Goal: Download file/media

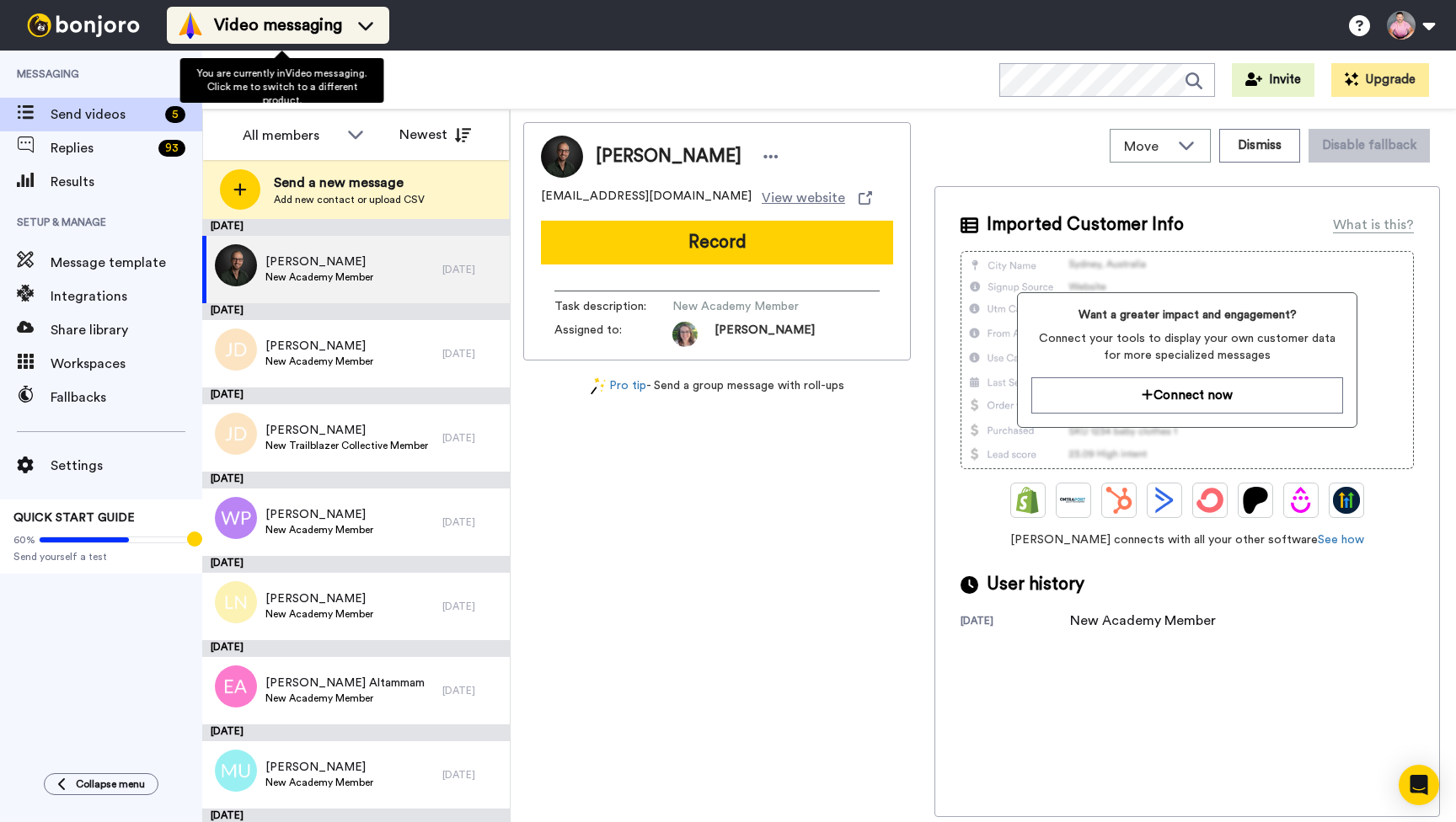
click at [363, 29] on icon at bounding box center [365, 25] width 27 height 17
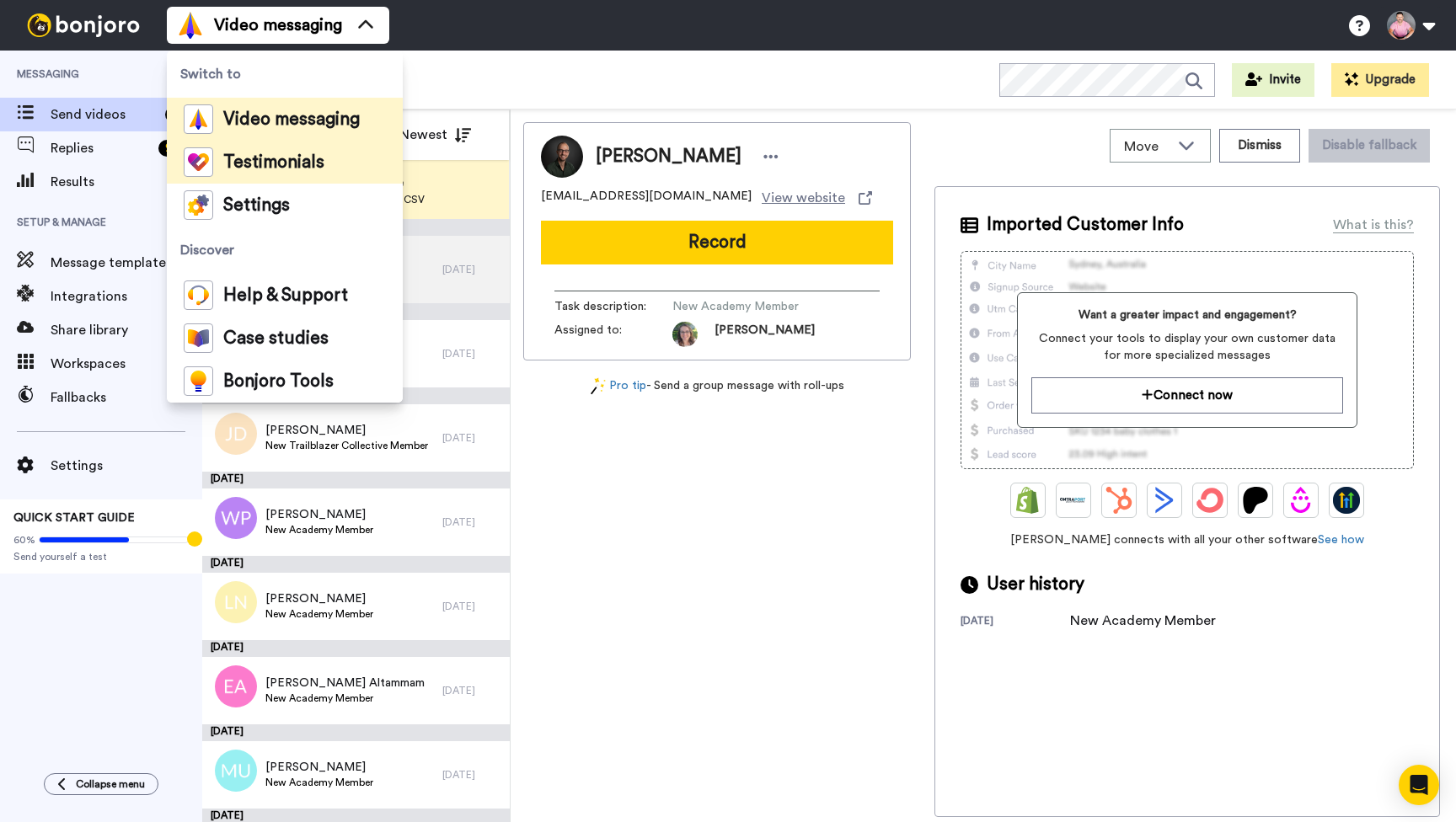
click at [293, 170] on span "Testimonials" at bounding box center [274, 162] width 101 height 17
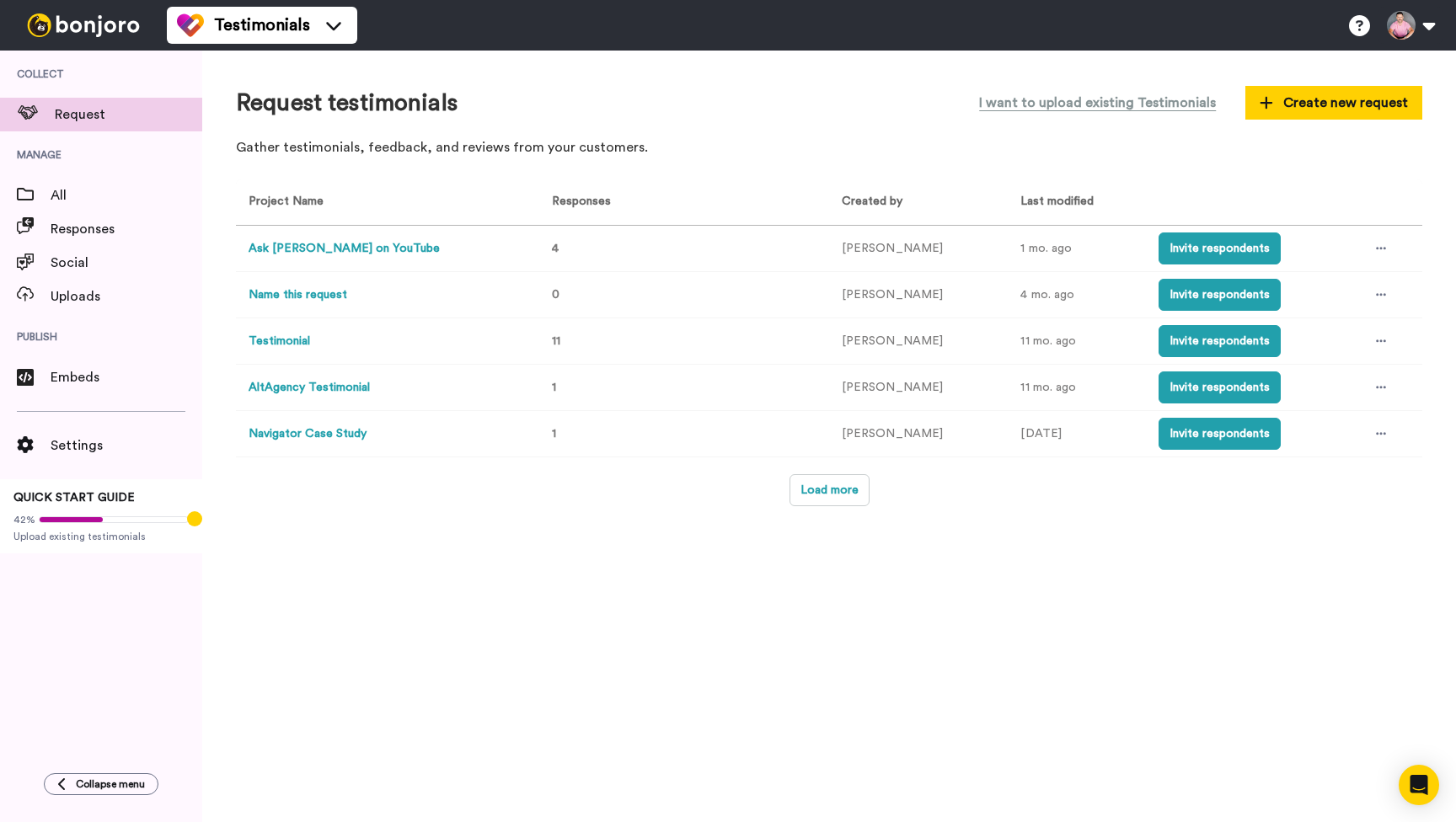
click at [323, 245] on button "Ask [PERSON_NAME] on YouTube" at bounding box center [343, 248] width 192 height 18
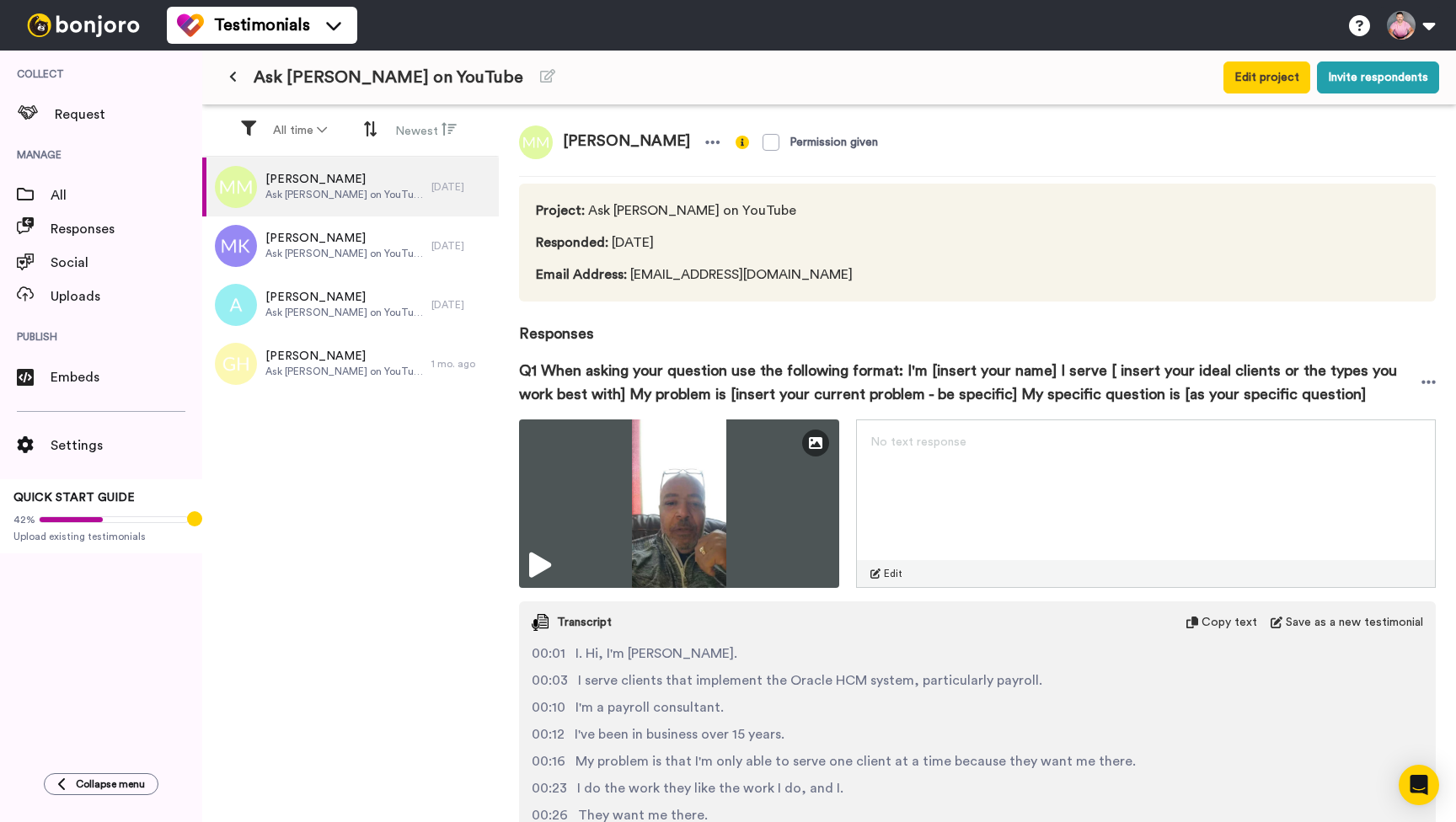
click at [408, 183] on div "[PERSON_NAME] Ask [PERSON_NAME] on YouTube" at bounding box center [316, 187] width 229 height 59
click at [372, 236] on div "[PERSON_NAME] Ask [PERSON_NAME] on YouTube" at bounding box center [316, 245] width 229 height 59
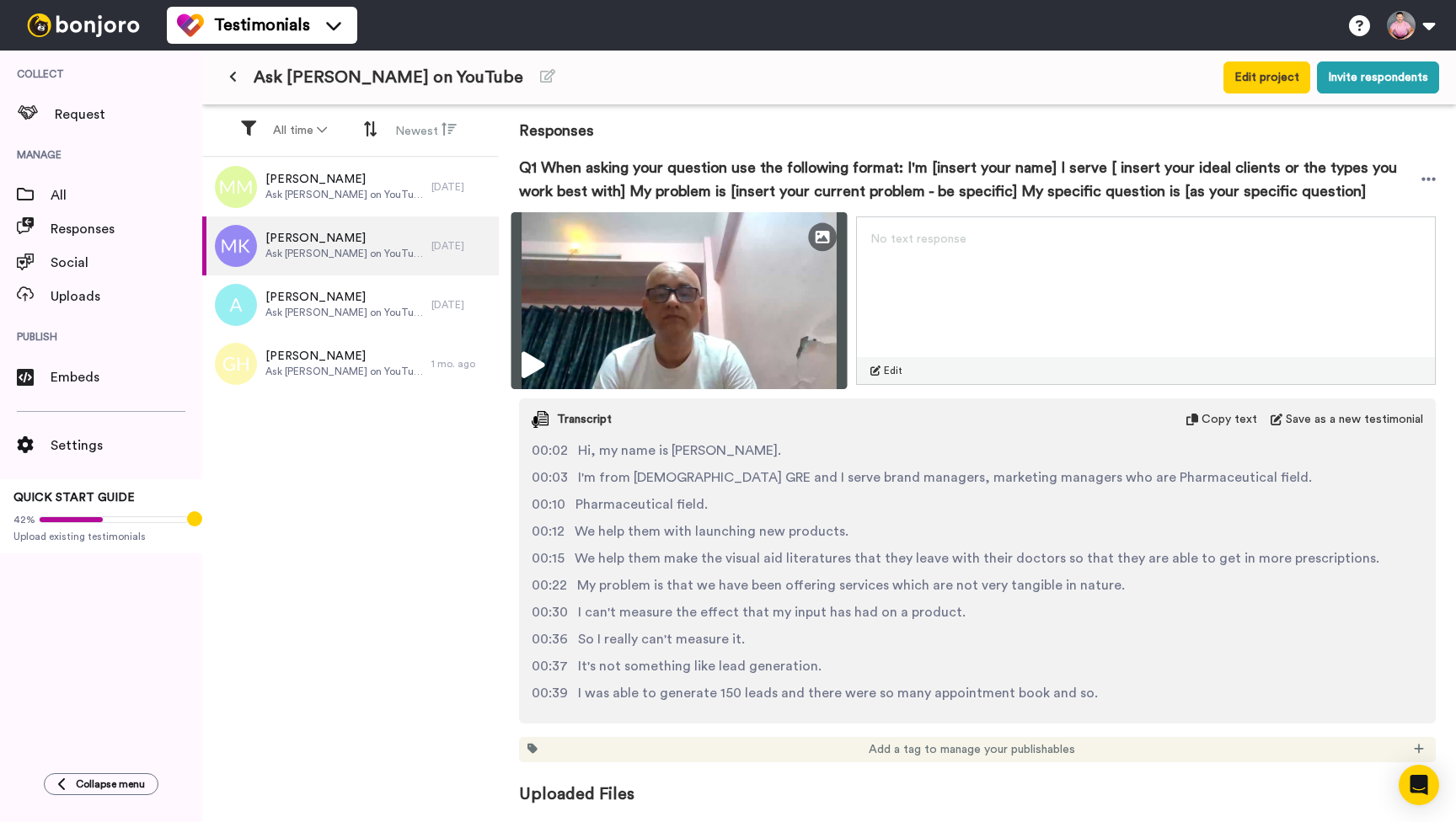
scroll to position [226, 0]
click at [761, 286] on img at bounding box center [679, 300] width 336 height 176
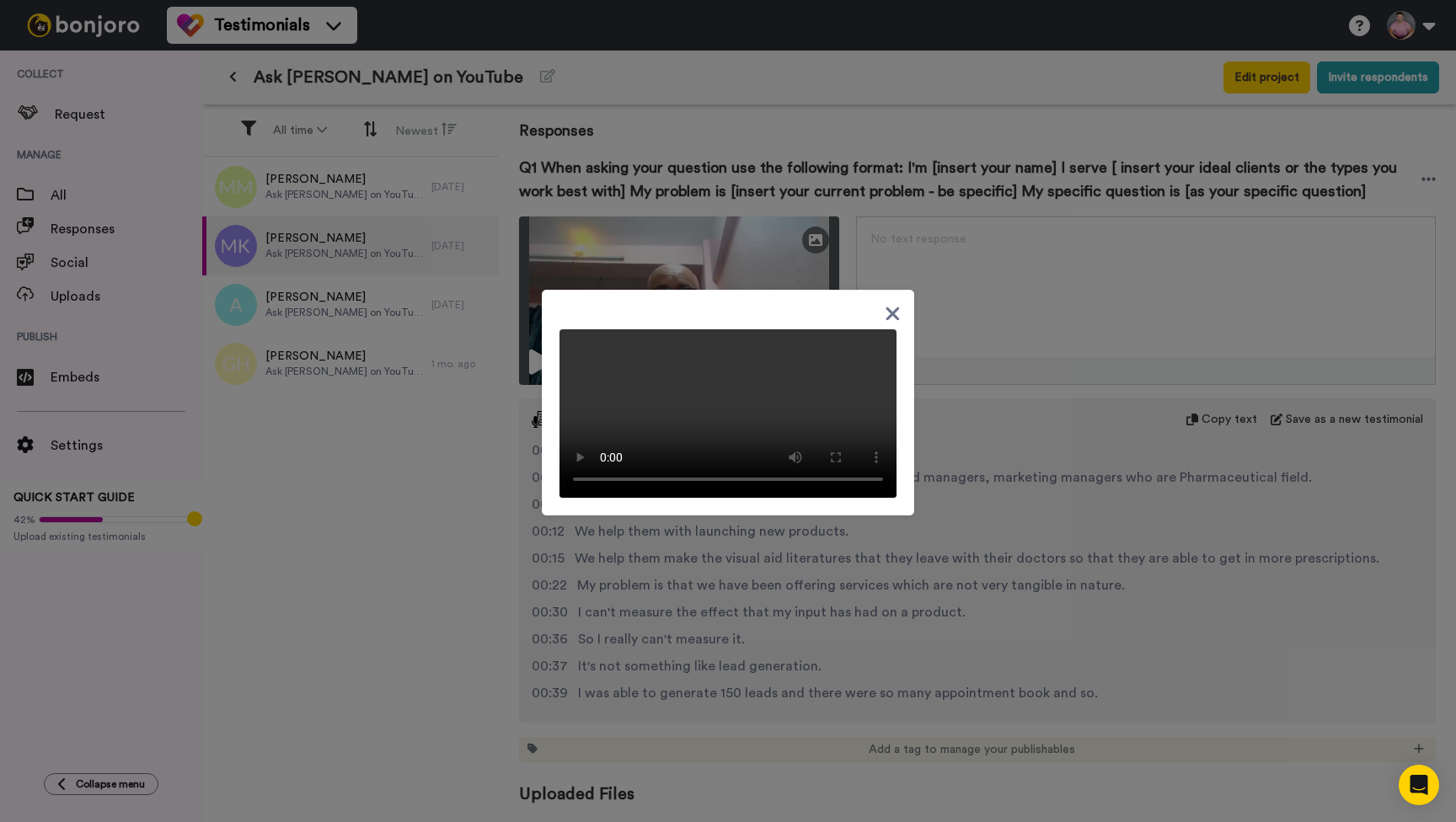
click at [889, 303] on icon at bounding box center [892, 313] width 16 height 21
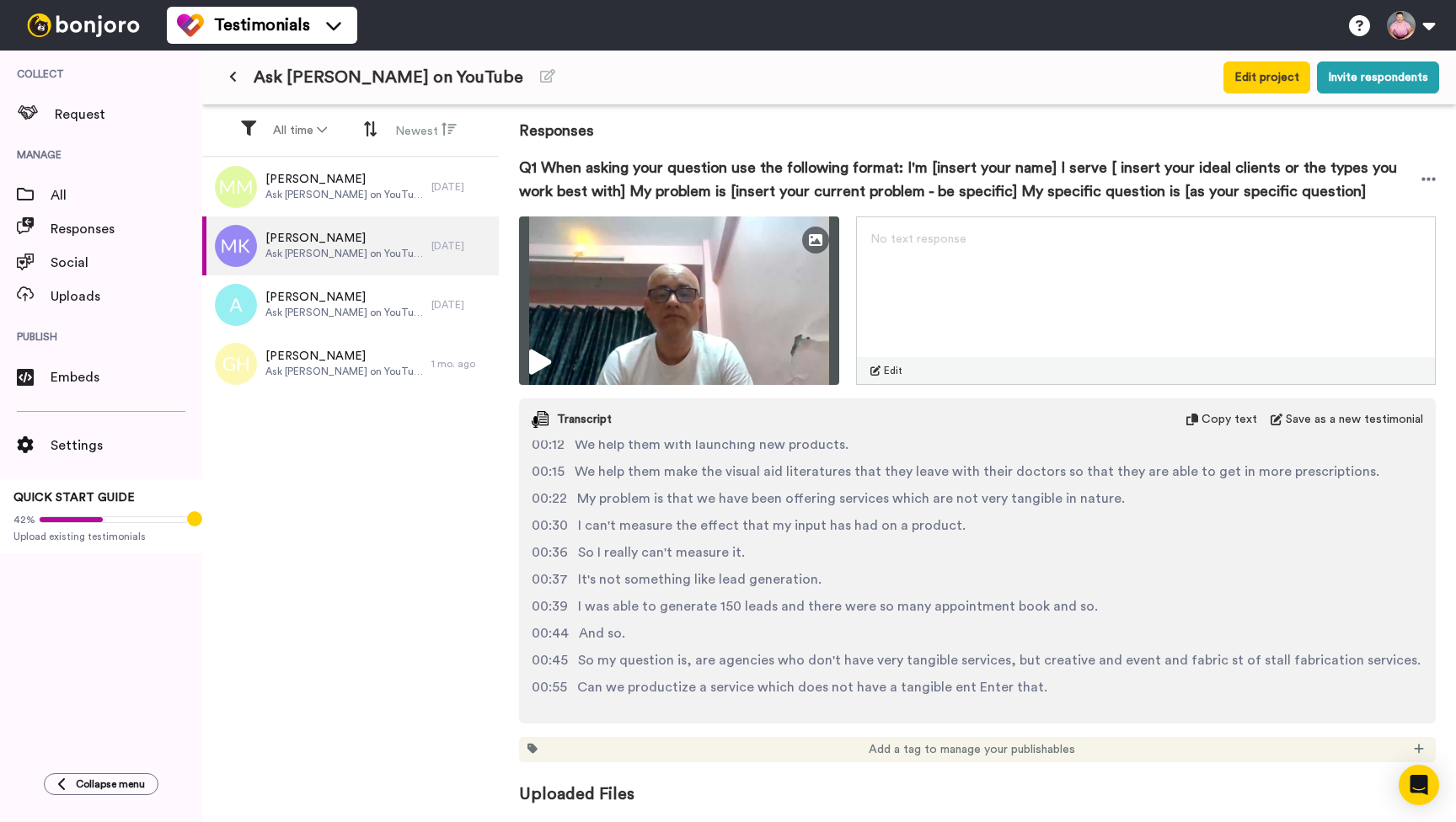
scroll to position [87, 0]
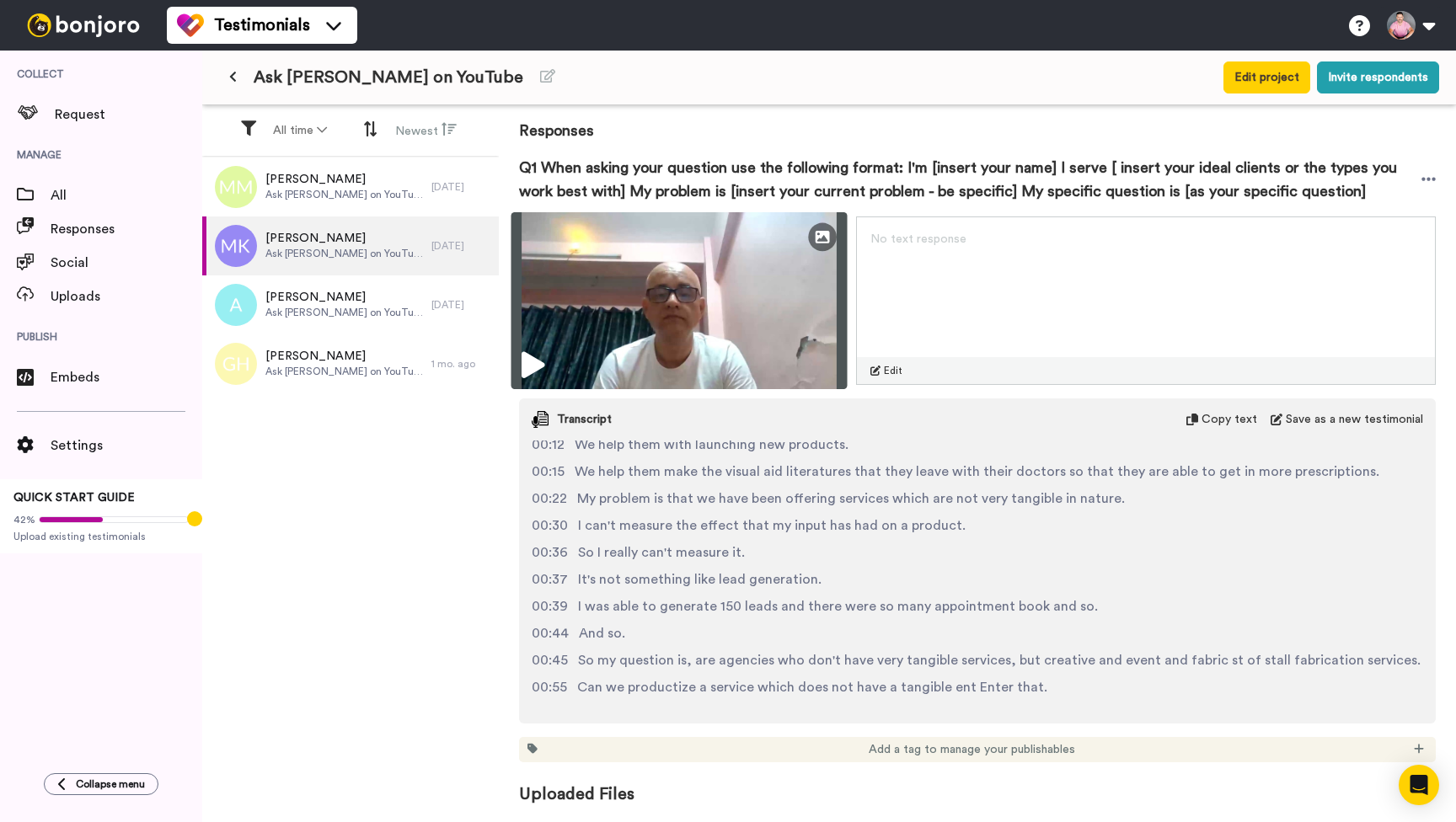
click at [706, 283] on img at bounding box center [679, 300] width 336 height 176
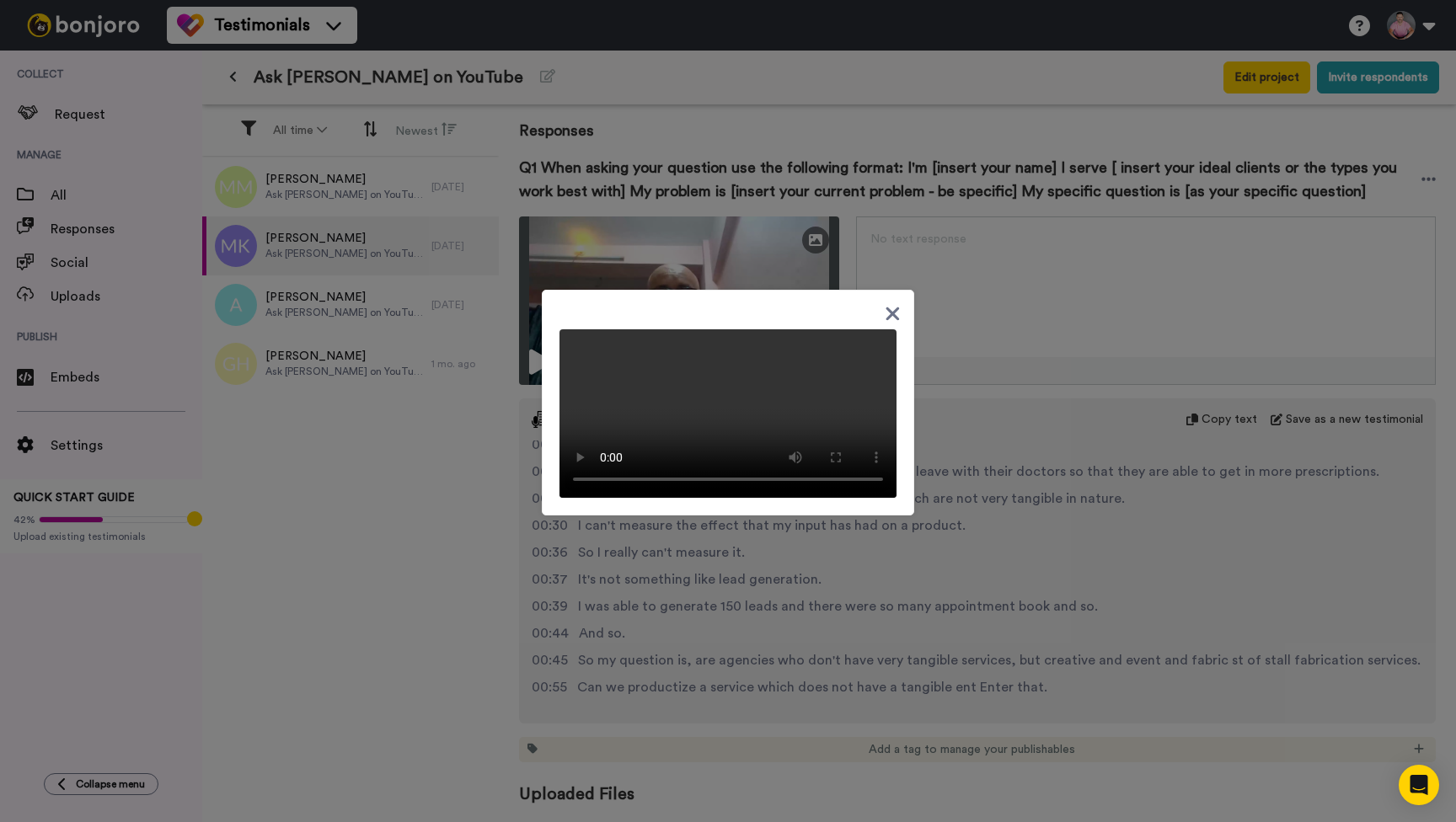
click at [321, 272] on div at bounding box center [728, 411] width 1456 height 822
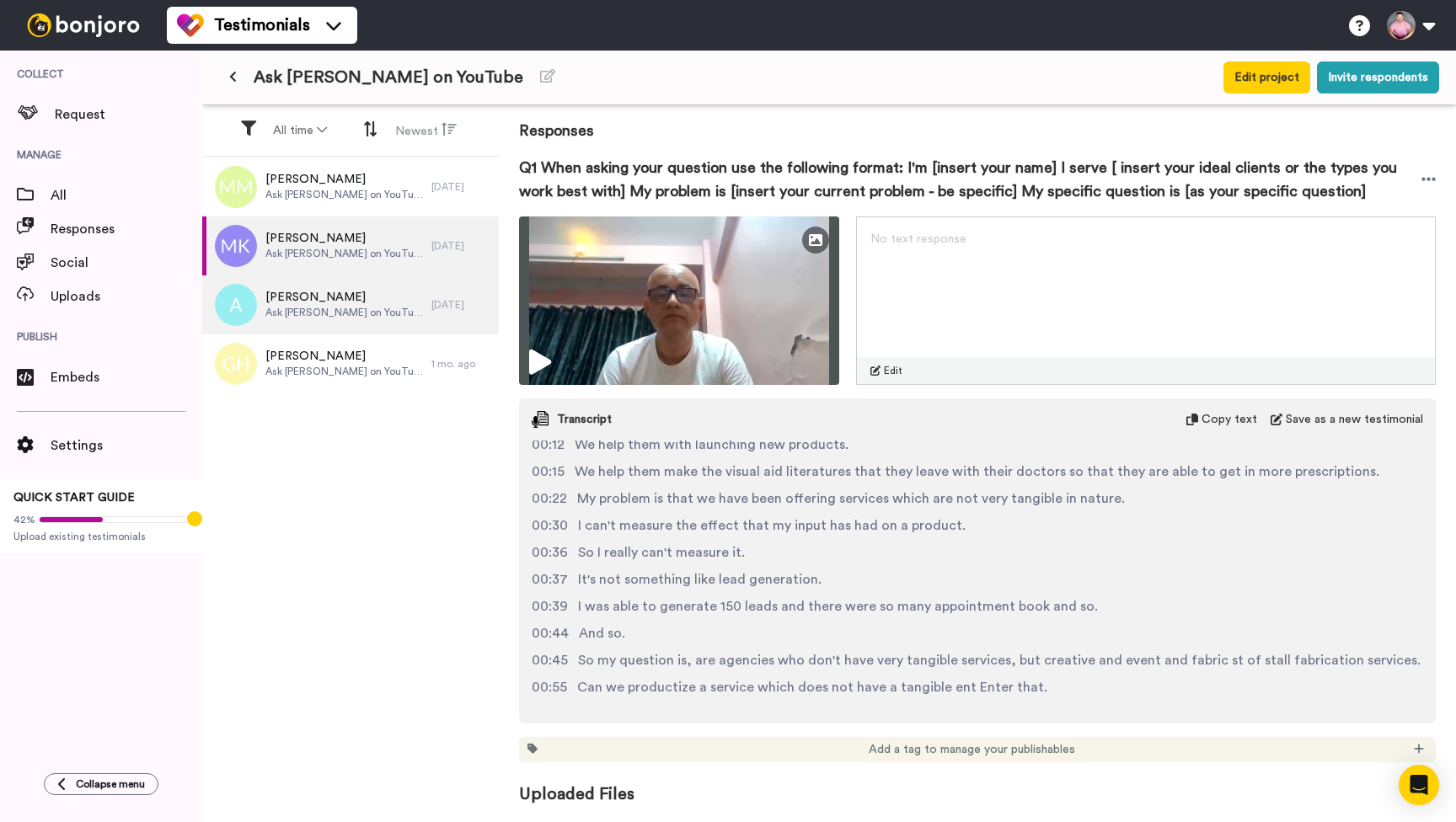
click at [321, 296] on span "Ariel" at bounding box center [343, 297] width 158 height 17
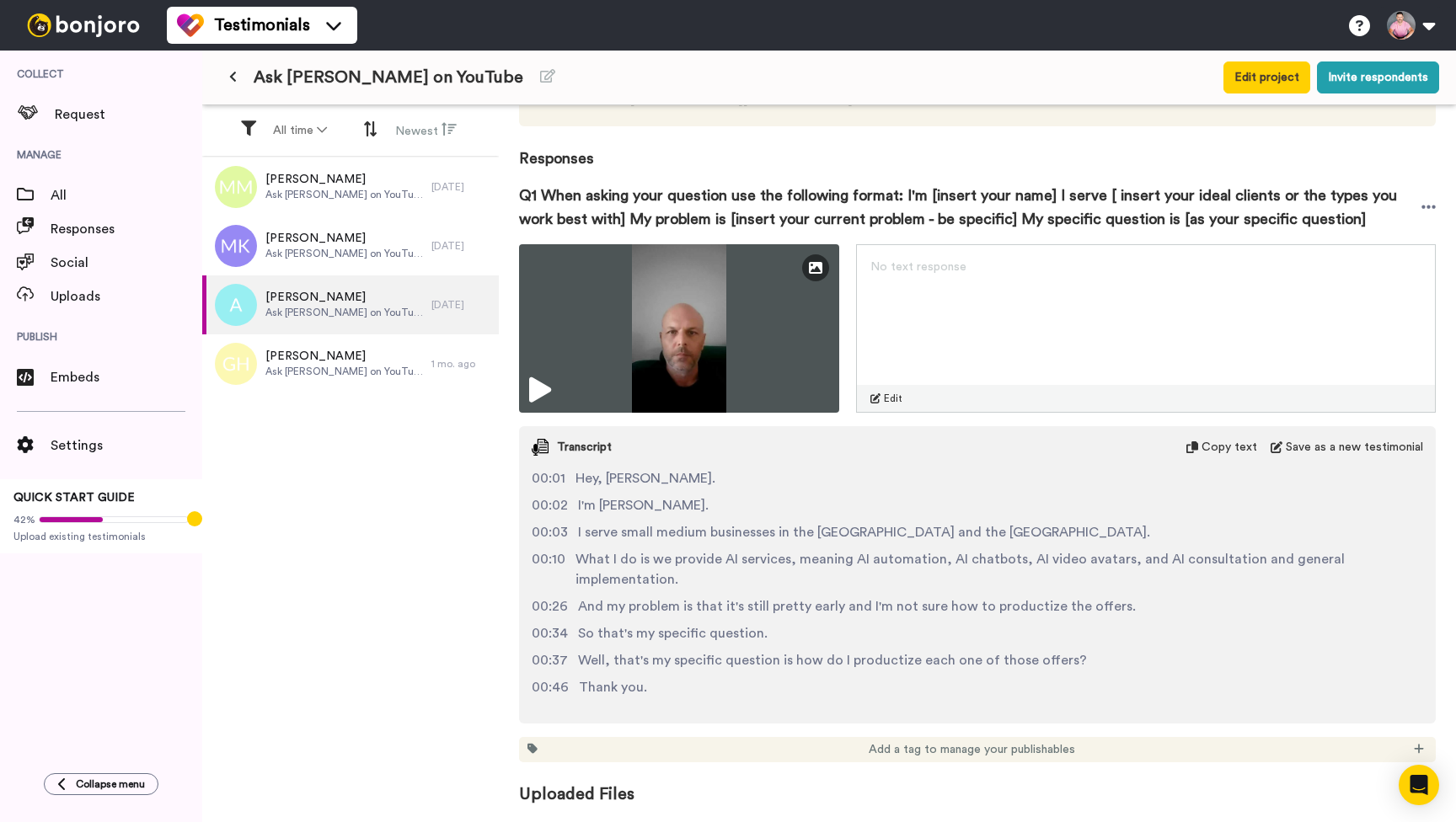
scroll to position [178, 0]
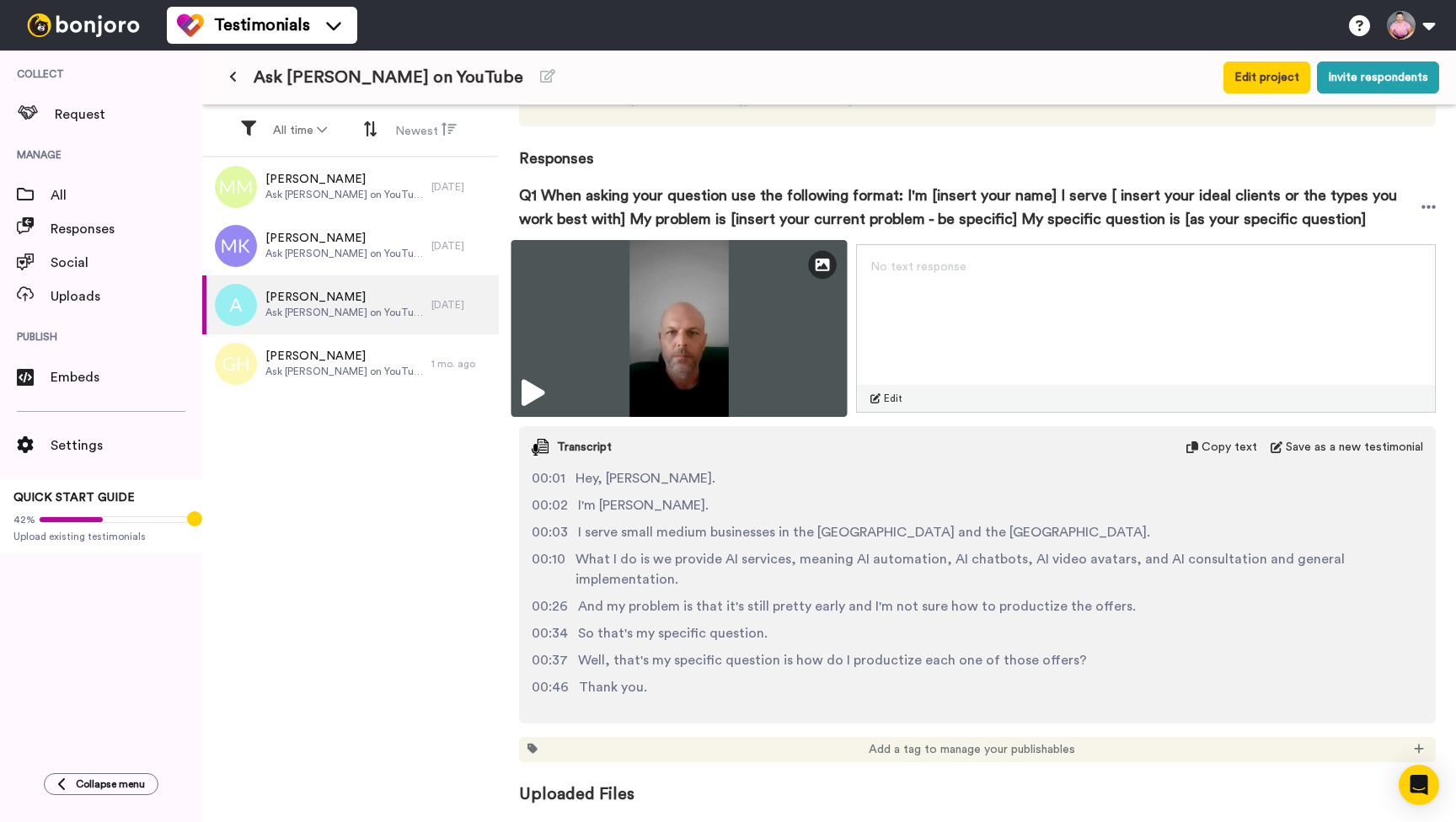
click at [536, 407] on icon at bounding box center [533, 394] width 23 height 27
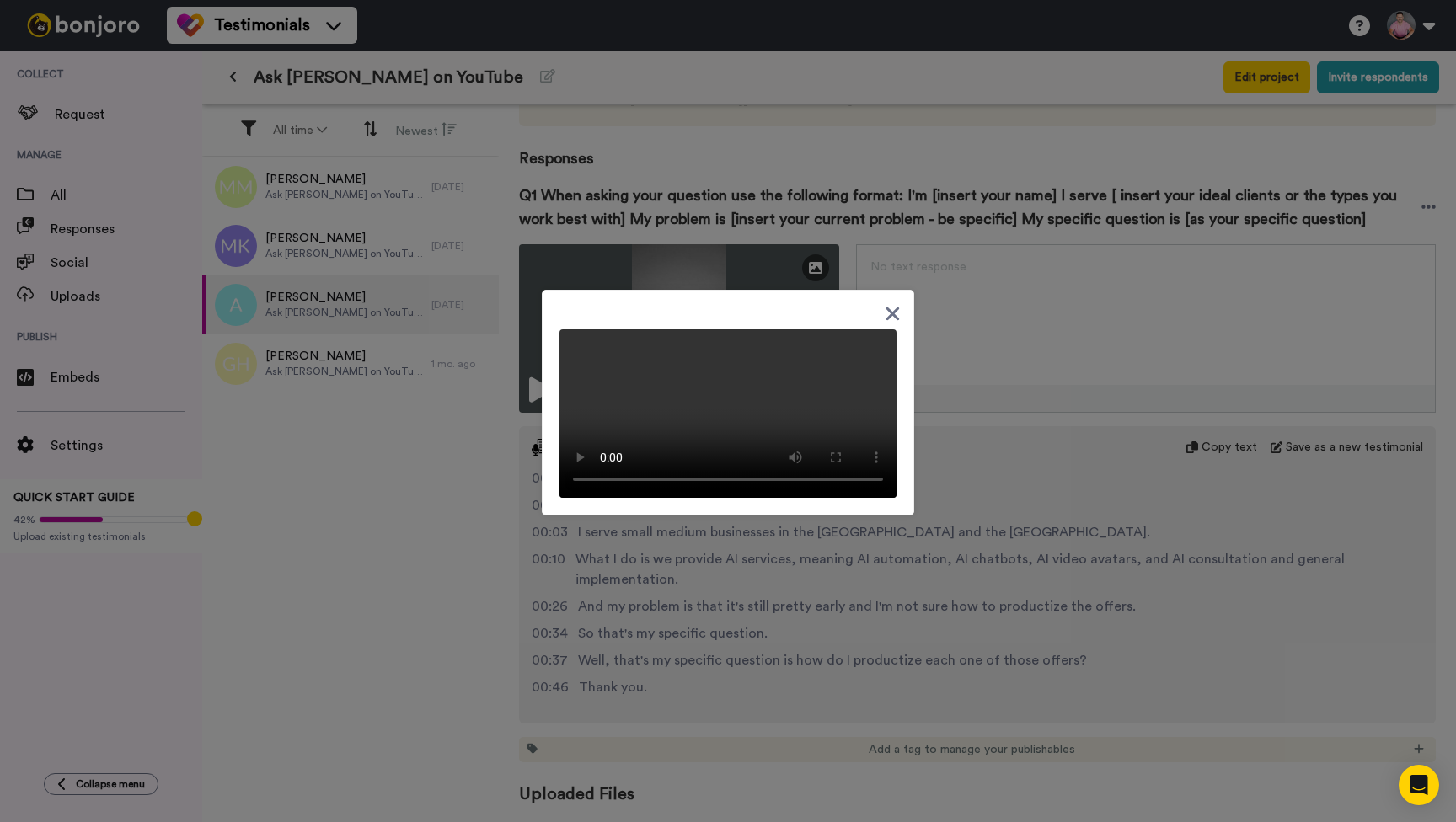
click at [892, 303] on icon at bounding box center [892, 313] width 16 height 21
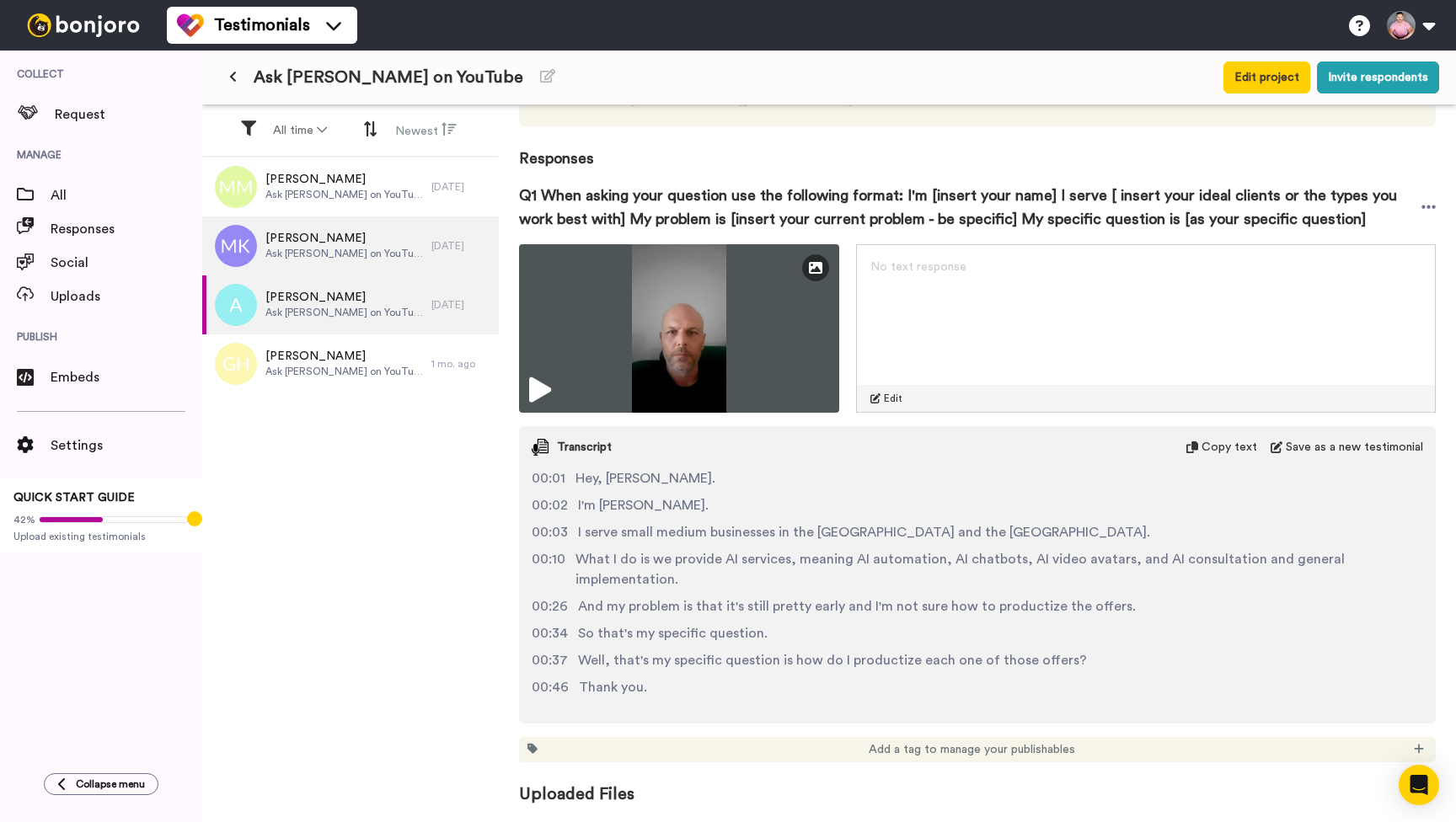
click at [318, 247] on span "Ask Greg on YouTube" at bounding box center [343, 254] width 158 height 13
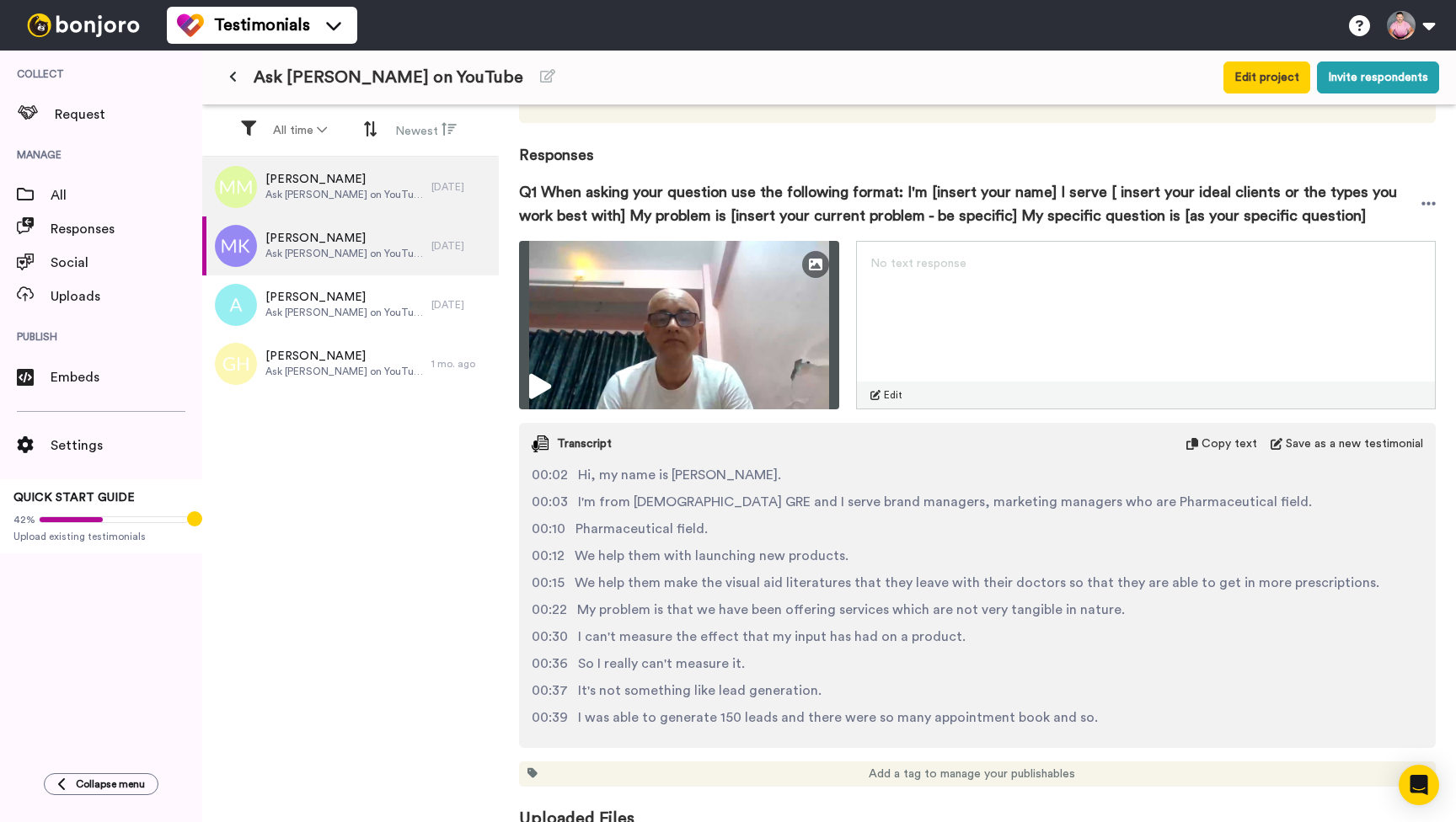
click at [316, 184] on span "Marcel Montgomery" at bounding box center [343, 179] width 158 height 17
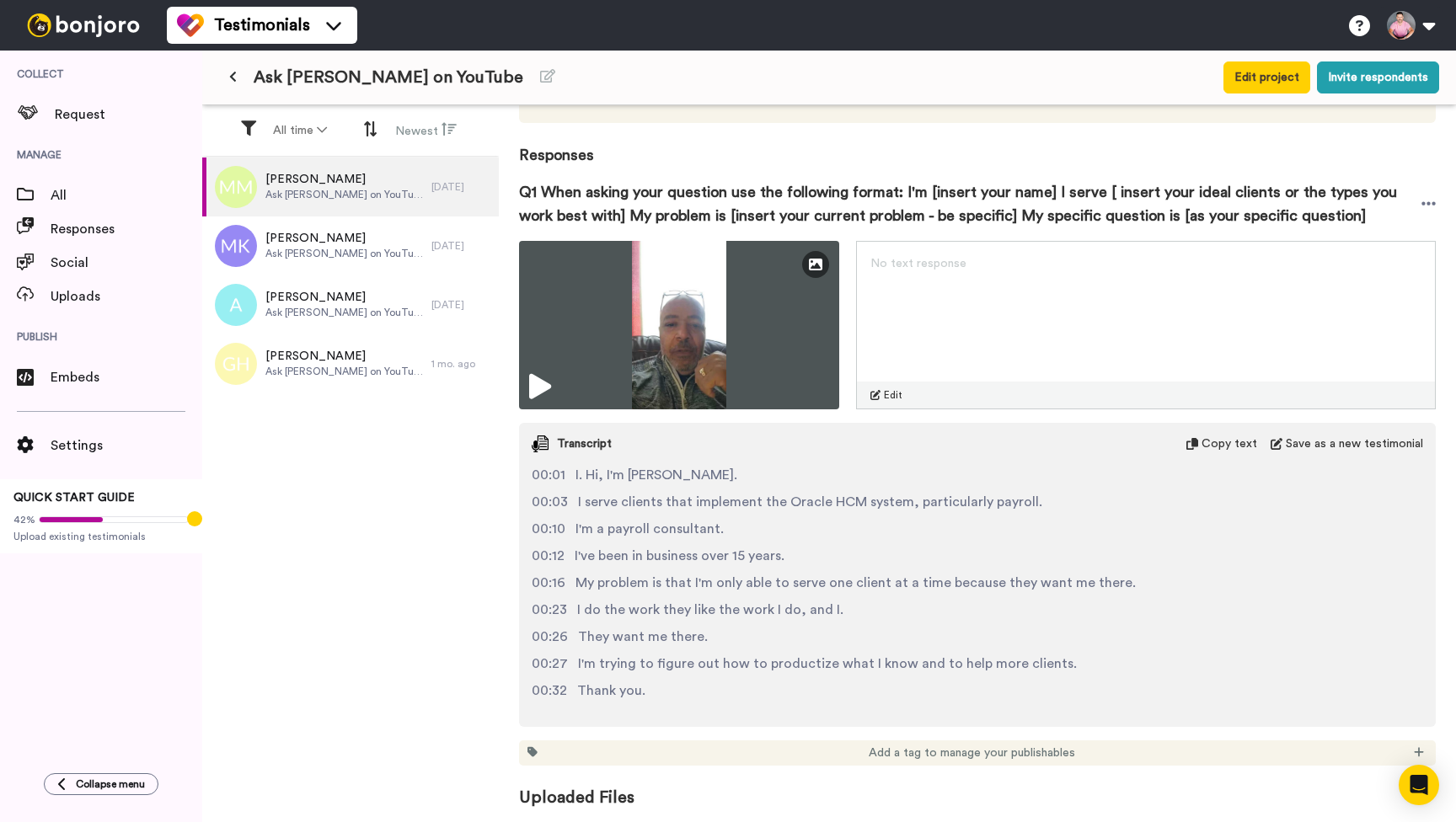
click at [330, 178] on span "Marcel Montgomery" at bounding box center [343, 179] width 158 height 17
click at [359, 199] on span "Ask Greg on YouTube" at bounding box center [343, 194] width 158 height 13
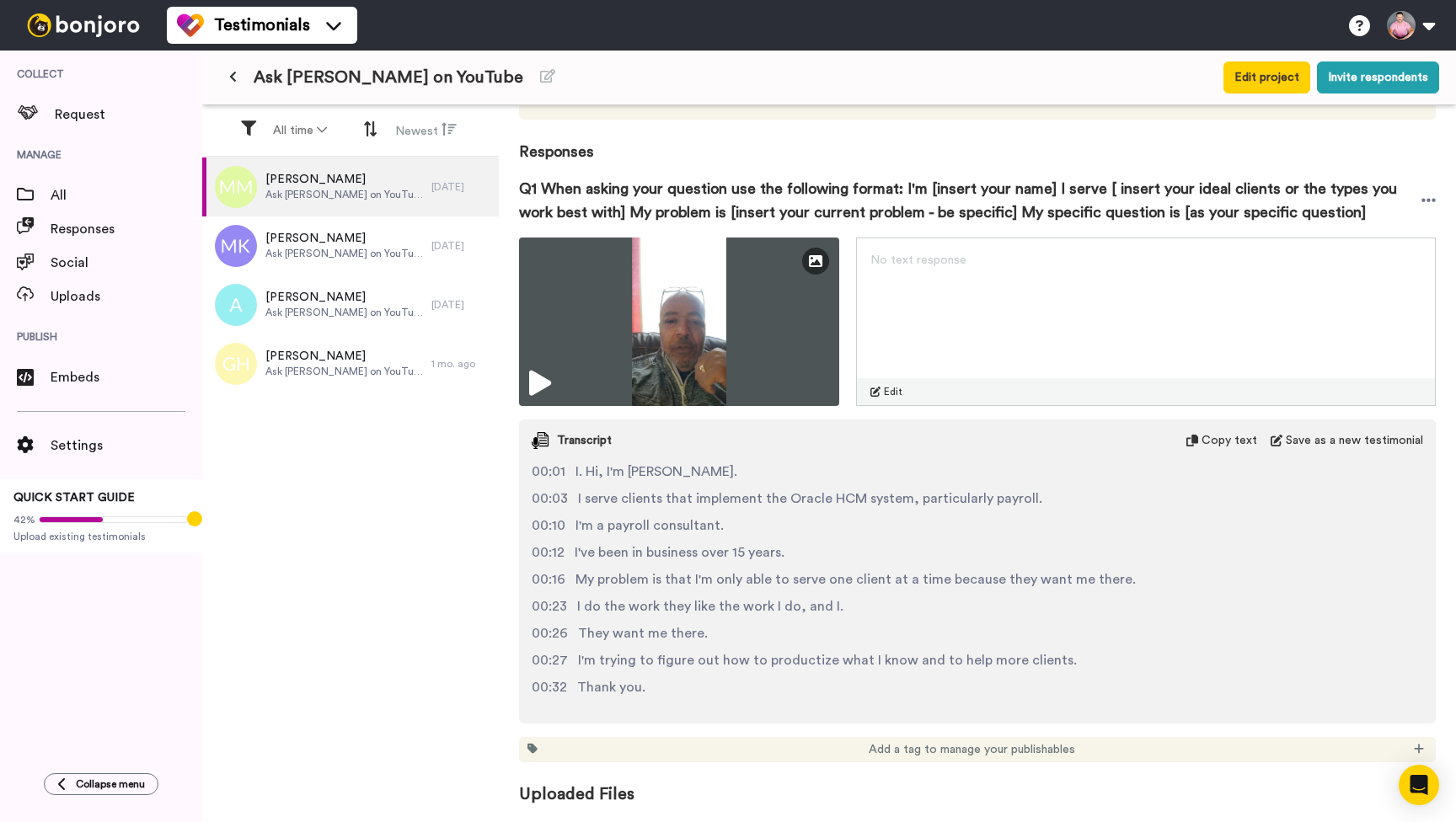
scroll to position [206, 0]
click at [344, 192] on span "Ask Greg on YouTube" at bounding box center [343, 194] width 158 height 13
click at [343, 249] on span "Ask Greg on YouTube" at bounding box center [343, 254] width 158 height 13
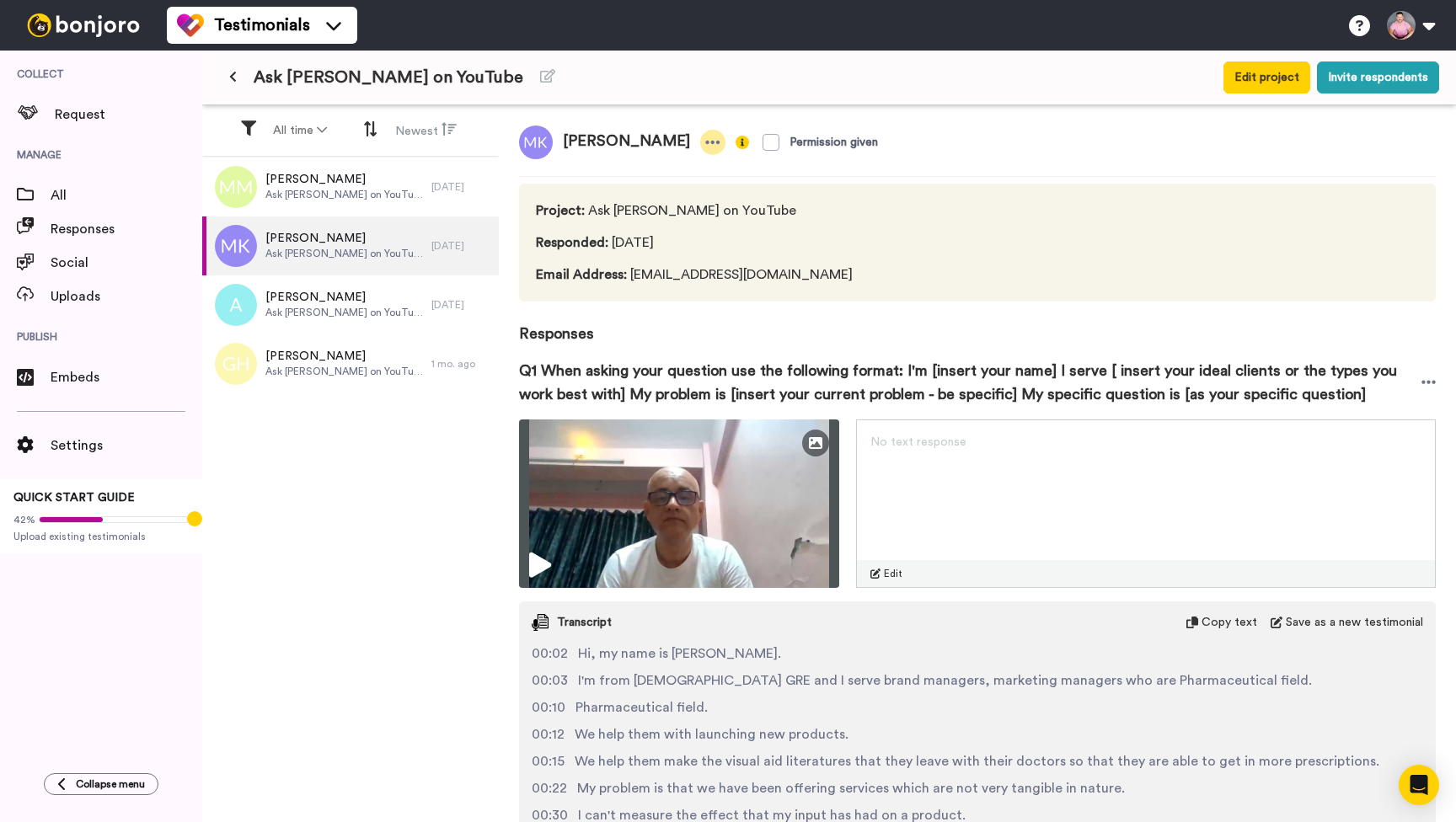
click at [720, 141] on icon at bounding box center [712, 143] width 15 height 17
click at [1429, 391] on icon at bounding box center [1429, 382] width 15 height 17
click at [1348, 452] on li "Download video" at bounding box center [1366, 446] width 142 height 24
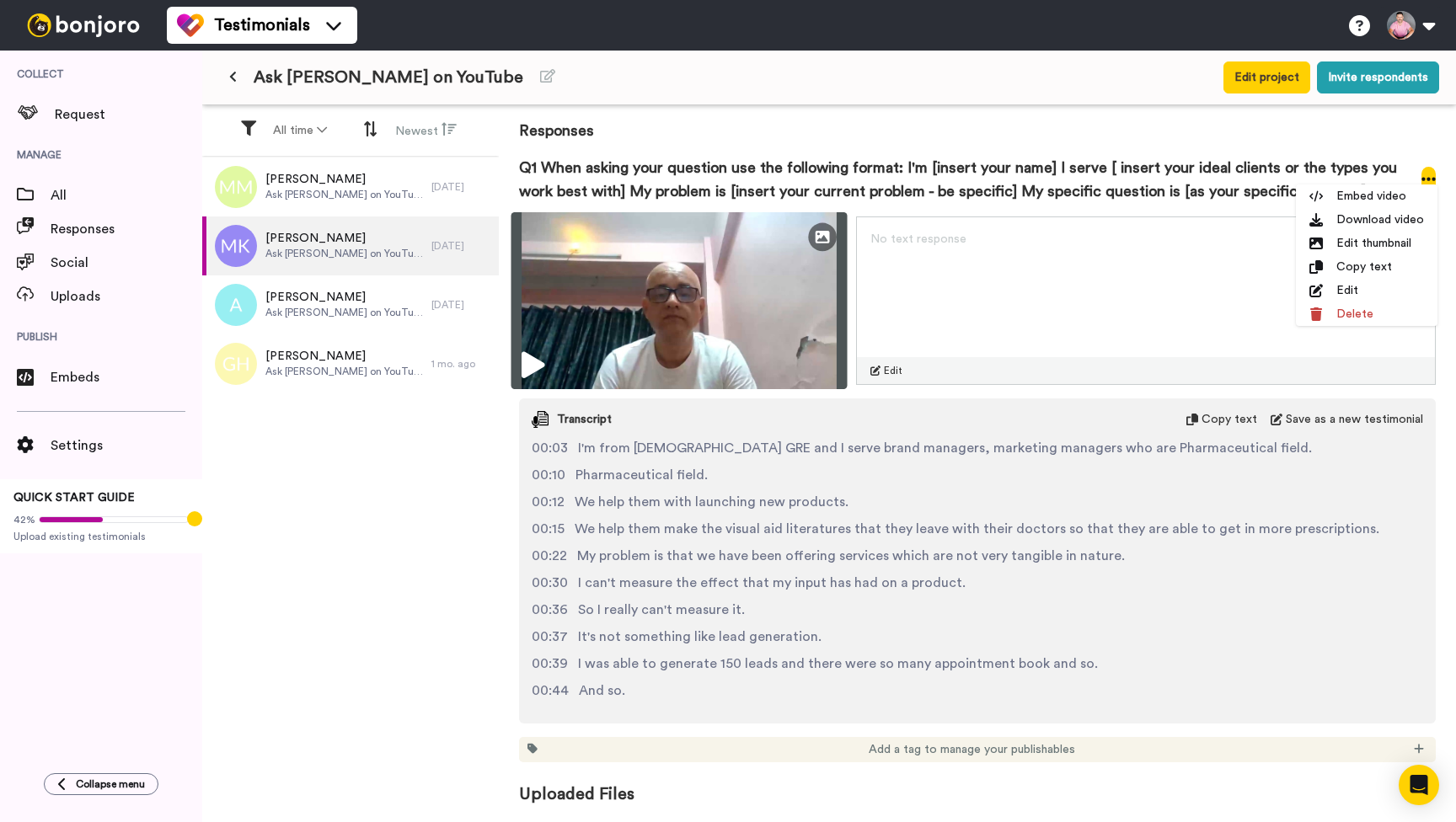
scroll to position [226, 0]
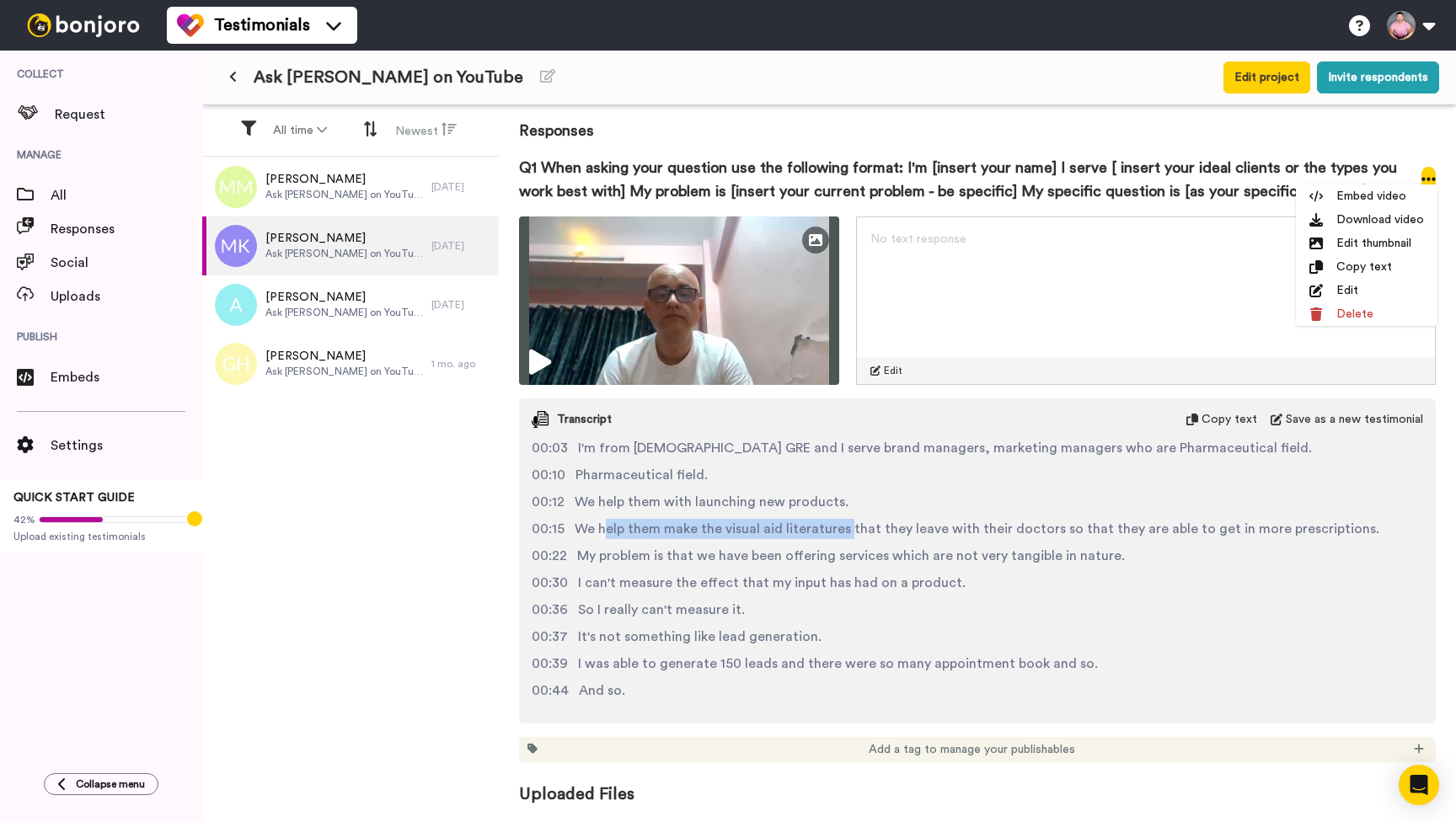
drag, startPoint x: 602, startPoint y: 532, endPoint x: 845, endPoint y: 534, distance: 243.0
click at [845, 534] on span "We help them make the visual aid literatures that they leave with their doctors…" at bounding box center [977, 528] width 805 height 20
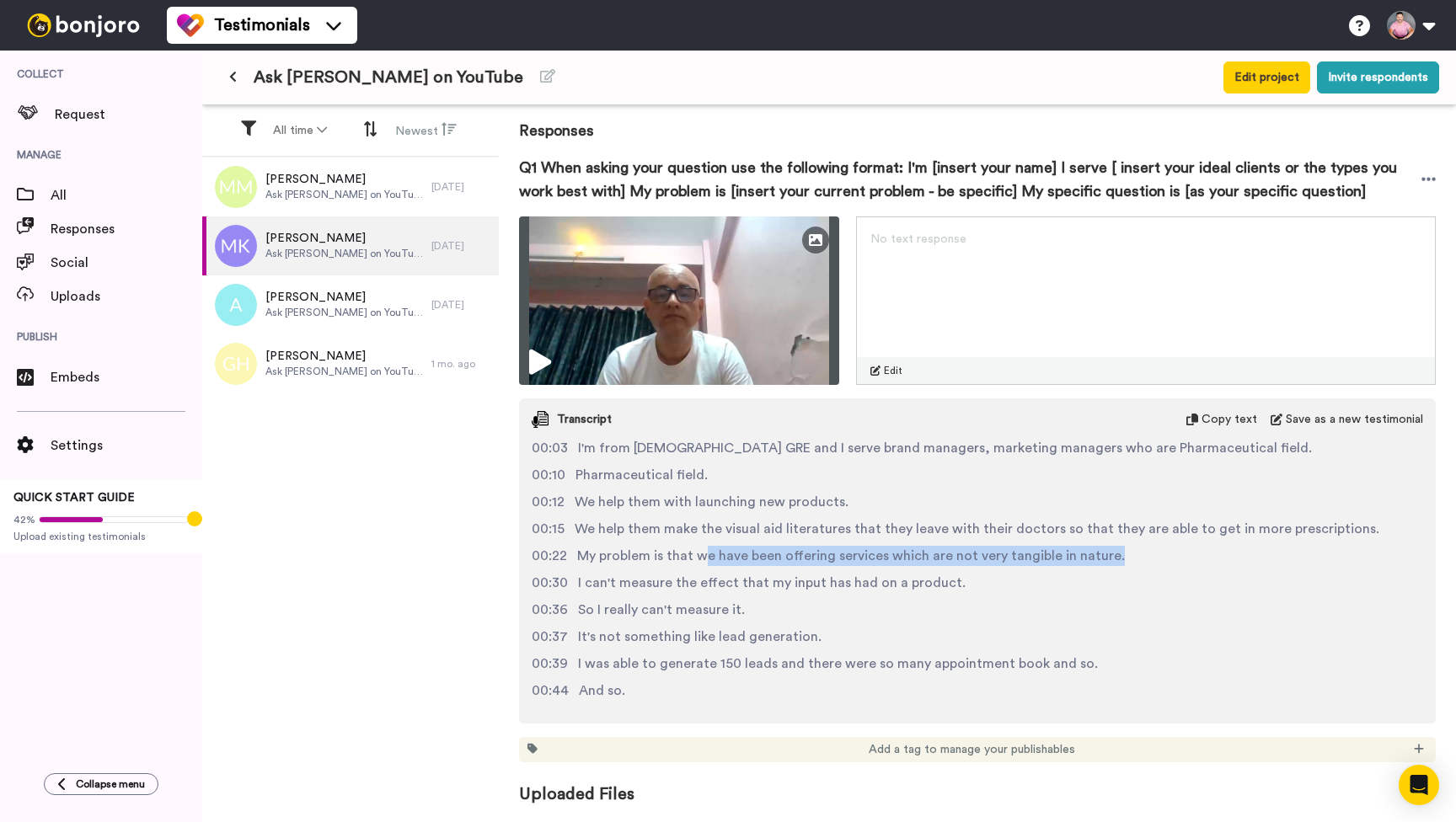
drag, startPoint x: 700, startPoint y: 555, endPoint x: 940, endPoint y: 564, distance: 240.2
click at [940, 564] on span "My problem is that we have been offering services which are not very tangible i…" at bounding box center [851, 556] width 547 height 20
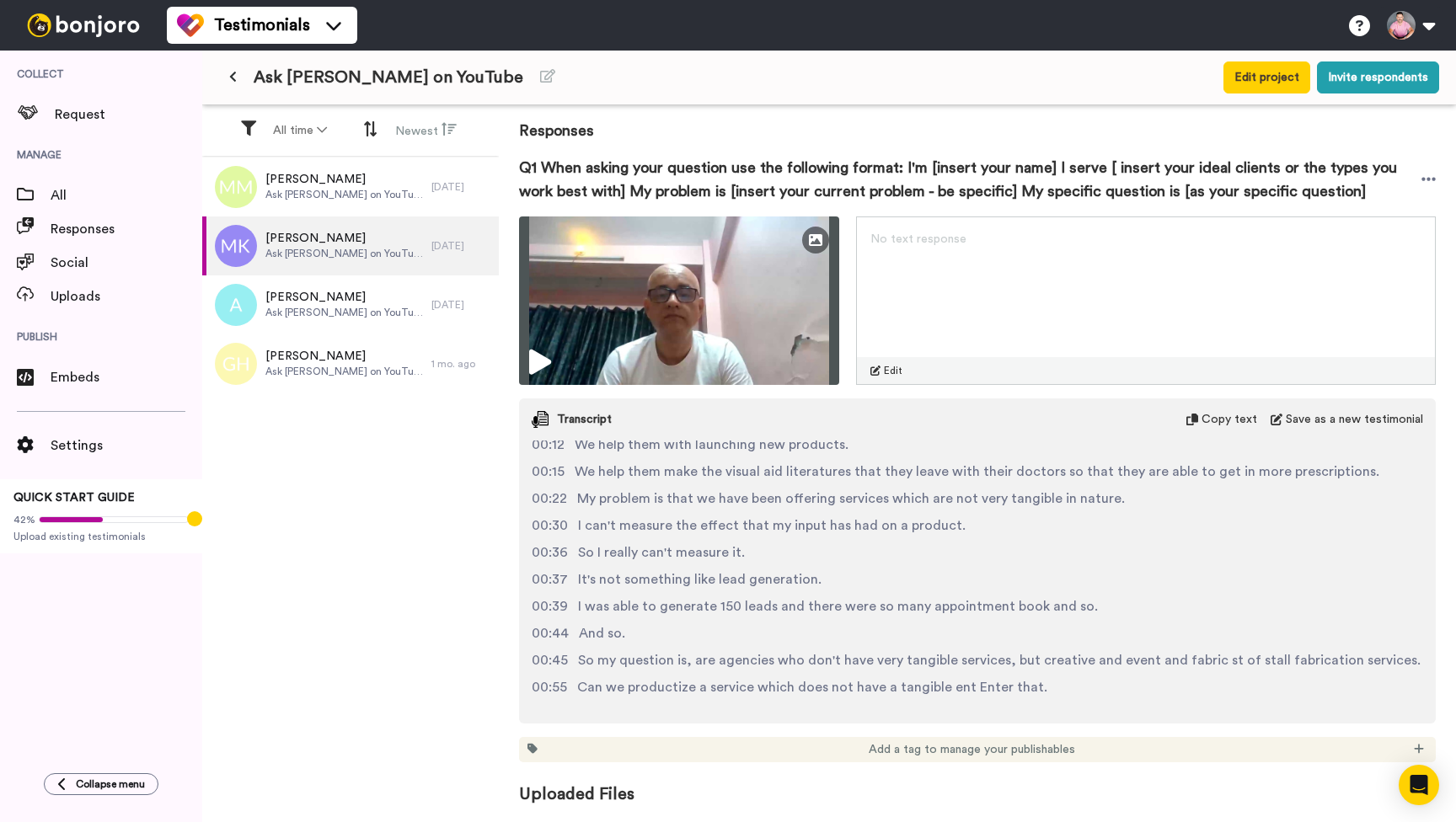
scroll to position [87, 0]
drag, startPoint x: 577, startPoint y: 689, endPoint x: 879, endPoint y: 680, distance: 302.1
click at [877, 681] on span "Can we productize a service which does not have a tangible ent Enter that." at bounding box center [812, 687] width 470 height 20
click at [625, 667] on span "So my question is, are agencies who don't have very tangible services, but crea…" at bounding box center [998, 660] width 843 height 20
drag, startPoint x: 577, startPoint y: 688, endPoint x: 940, endPoint y: 682, distance: 363.0
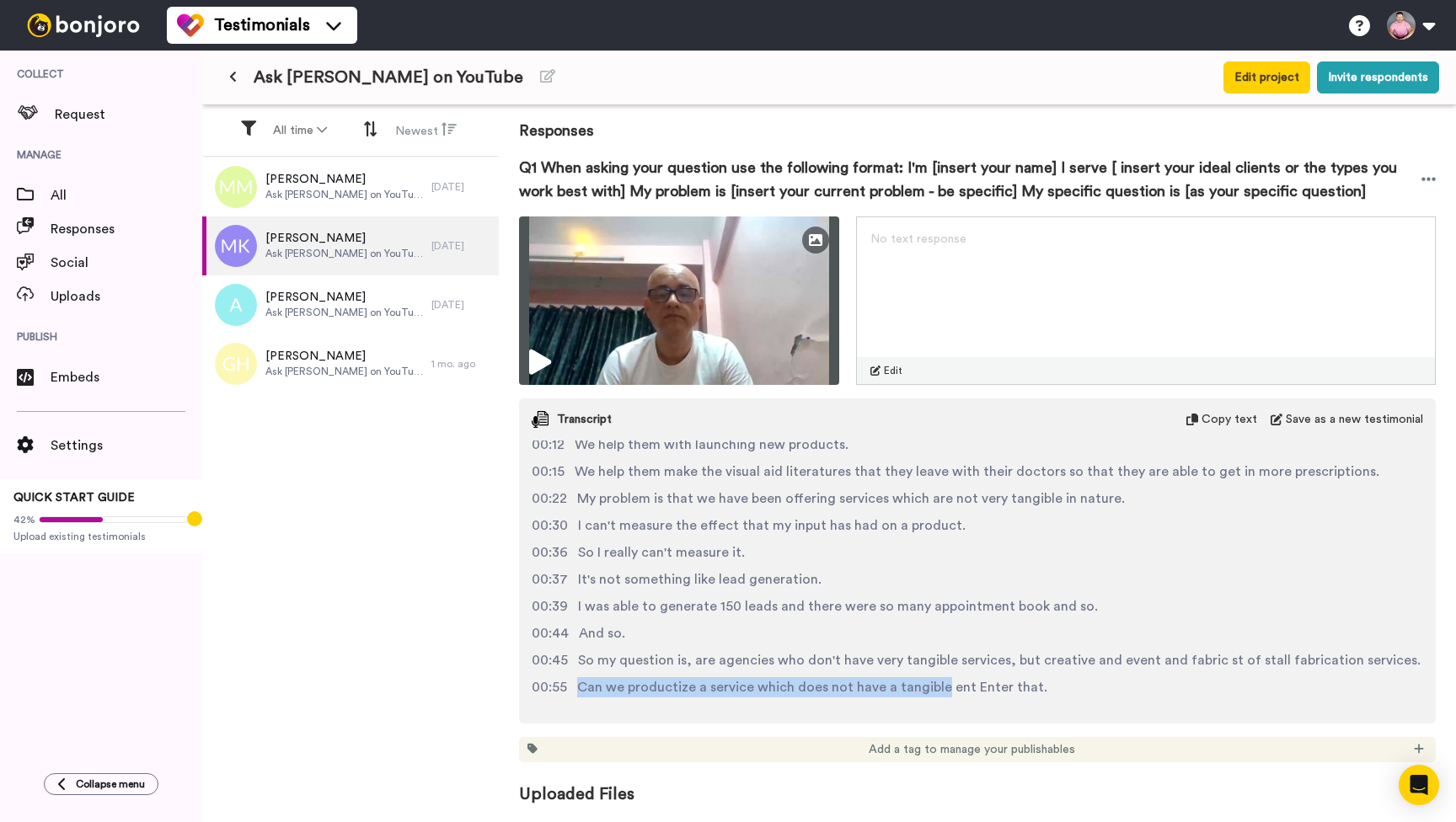
click at [939, 682] on span "Can we productize a service which does not have a tangible ent Enter that." at bounding box center [812, 687] width 470 height 20
copy span "Can we productize a service which does not have a tangible"
